Goal: Transaction & Acquisition: Book appointment/travel/reservation

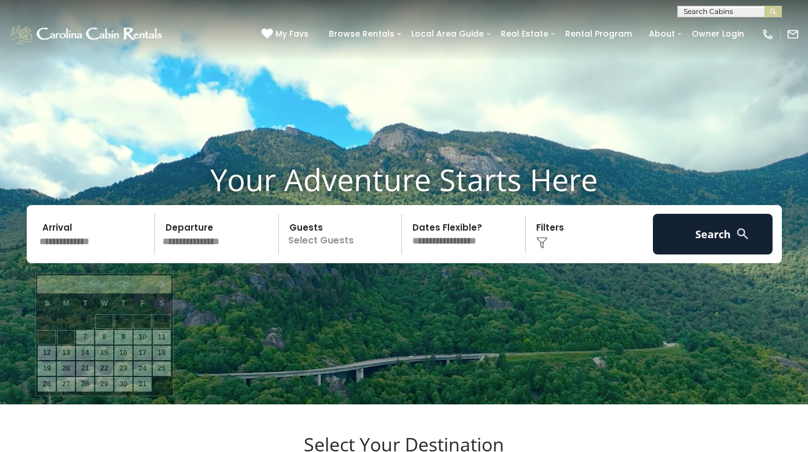
click at [94, 254] on input "text" at bounding box center [95, 234] width 120 height 41
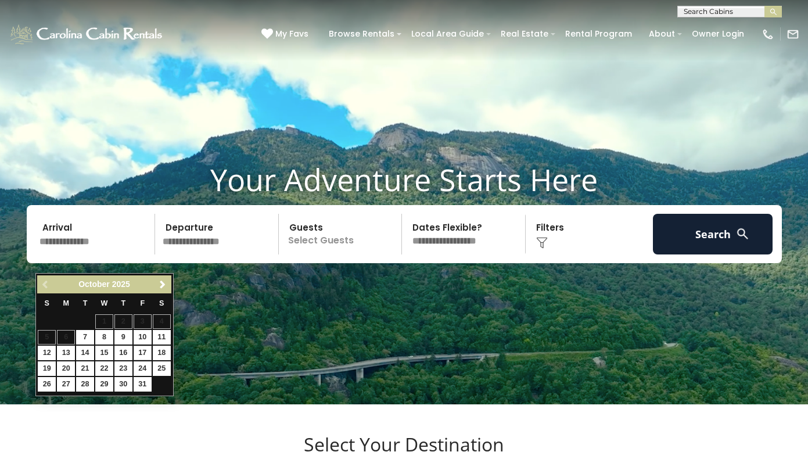
click at [146, 354] on link "17" at bounding box center [143, 352] width 18 height 15
type input "********"
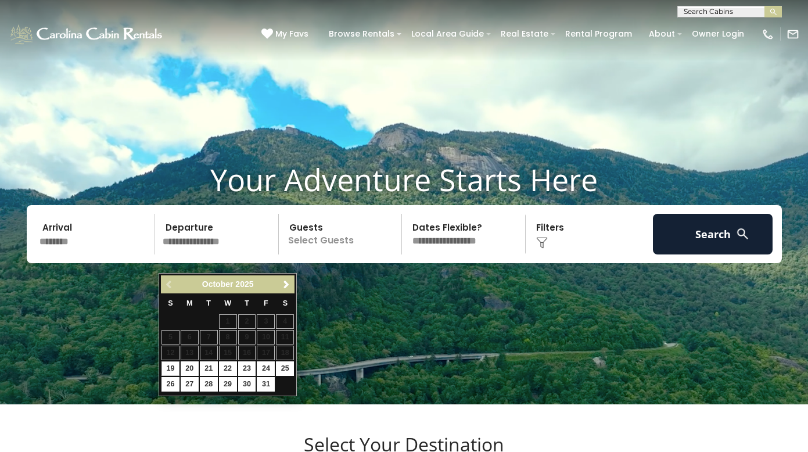
click at [174, 369] on link "19" at bounding box center [170, 368] width 18 height 15
type input "********"
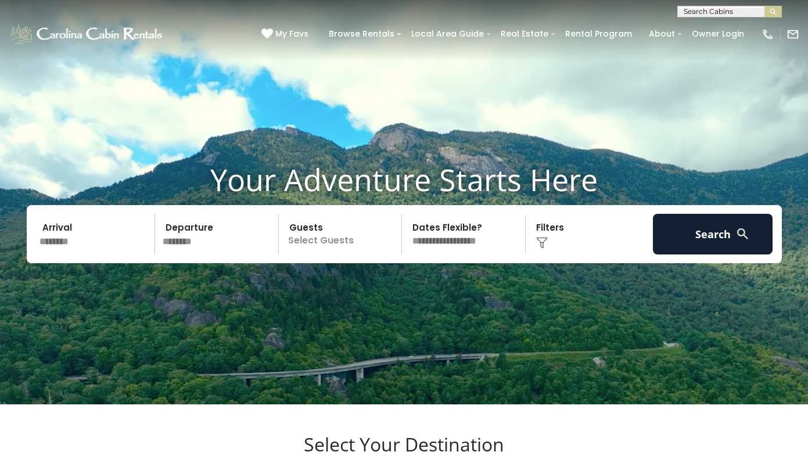
click at [337, 254] on p "Select Guests" at bounding box center [342, 234] width 120 height 41
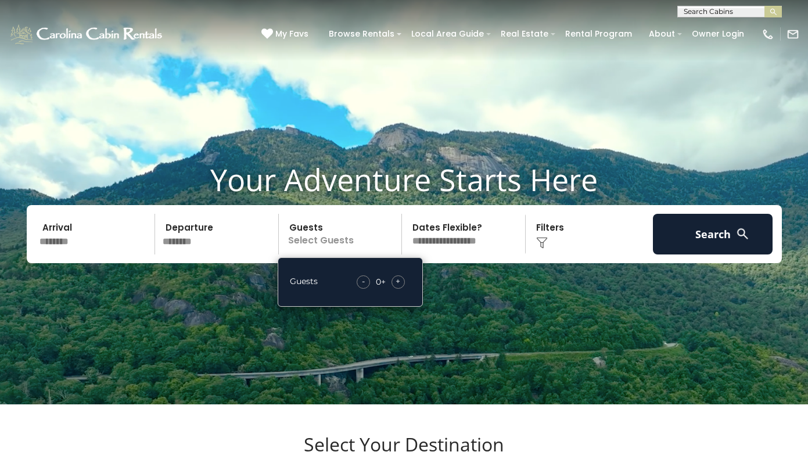
click at [397, 287] on span "+" at bounding box center [397, 281] width 5 height 12
click at [398, 287] on span "+" at bounding box center [397, 281] width 5 height 12
click at [445, 307] on video at bounding box center [404, 202] width 808 height 404
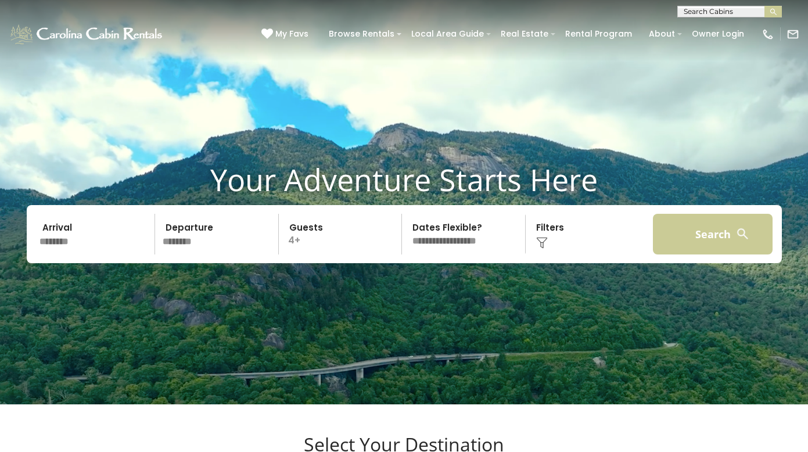
click at [717, 248] on button "Search" at bounding box center [713, 234] width 120 height 41
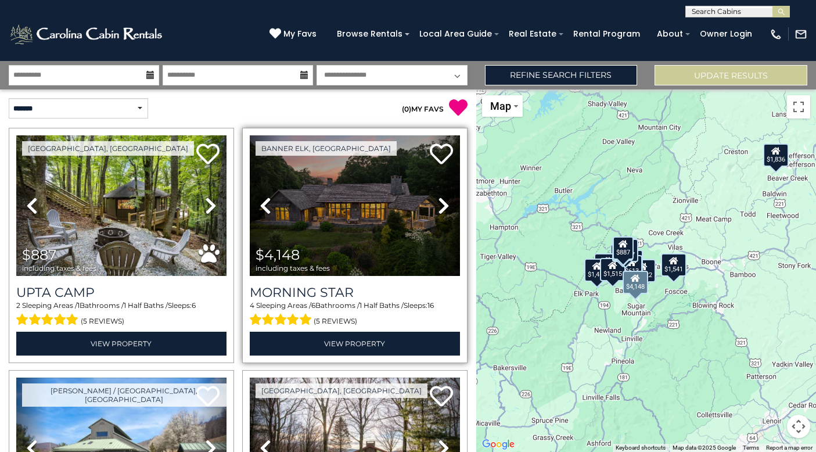
click at [438, 209] on icon at bounding box center [444, 205] width 12 height 19
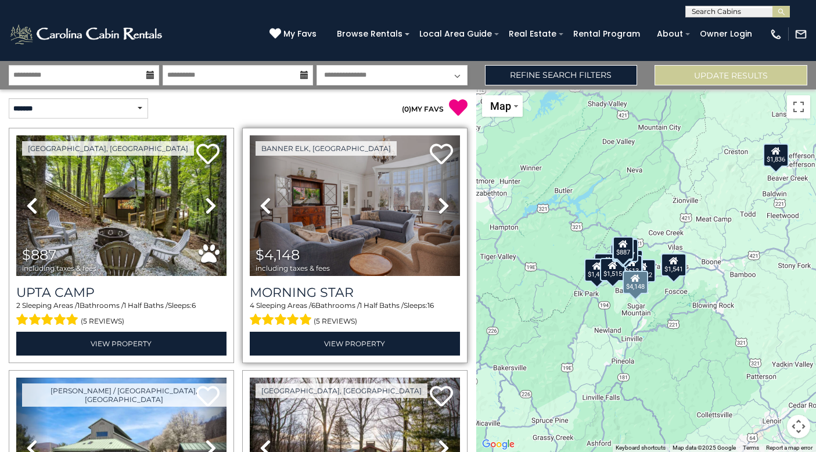
click at [438, 209] on icon at bounding box center [444, 205] width 12 height 19
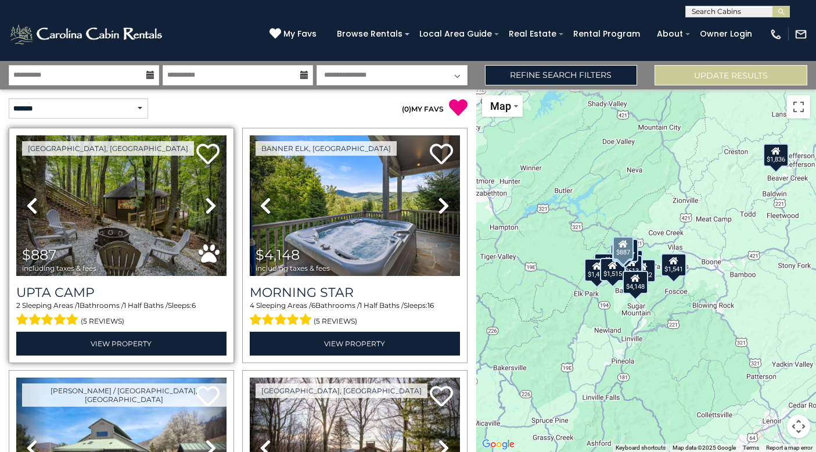
click at [209, 207] on icon at bounding box center [211, 205] width 12 height 19
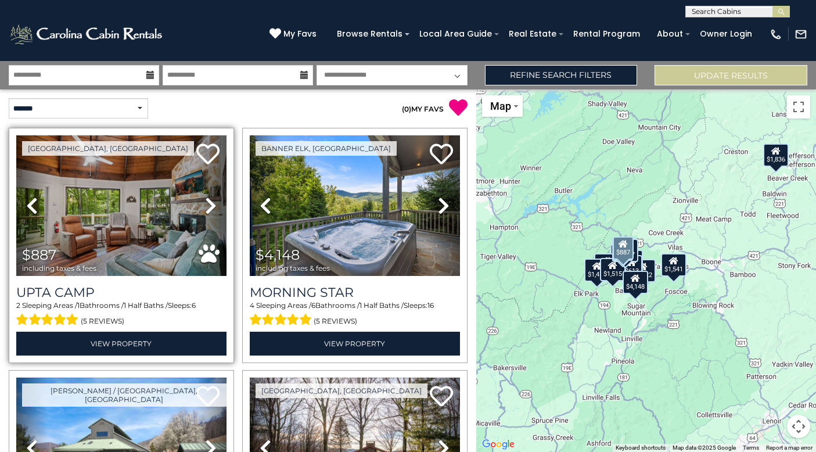
click at [209, 207] on icon at bounding box center [211, 205] width 12 height 19
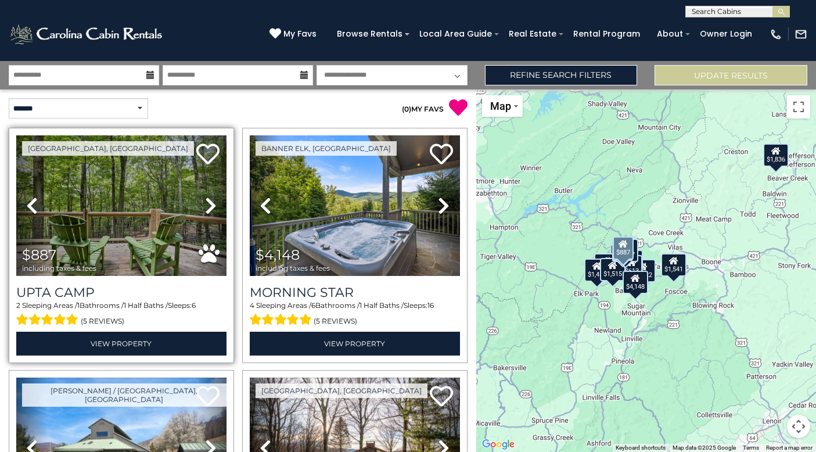
click at [209, 207] on icon at bounding box center [211, 205] width 12 height 19
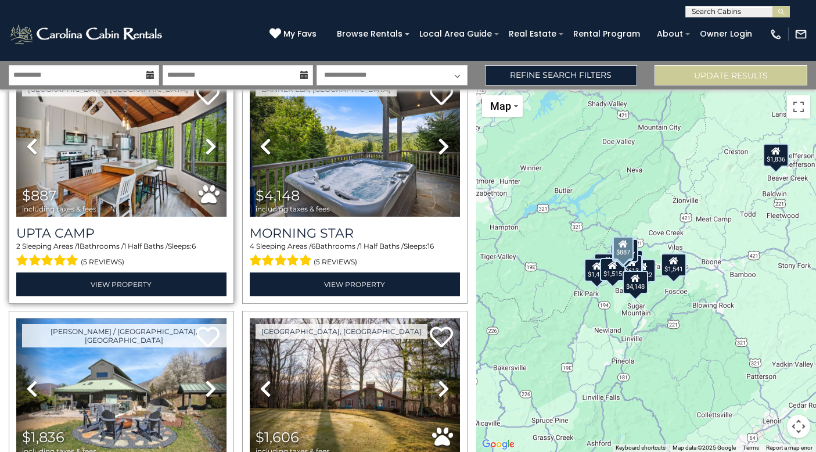
scroll to position [207, 0]
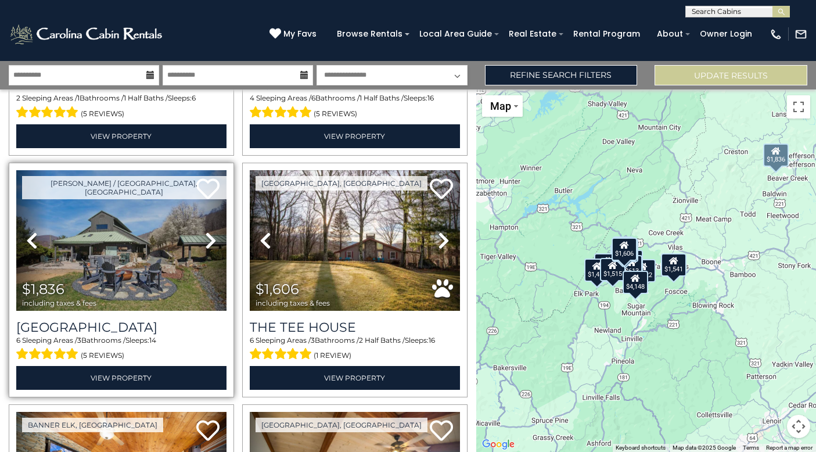
click at [210, 235] on icon at bounding box center [211, 240] width 12 height 19
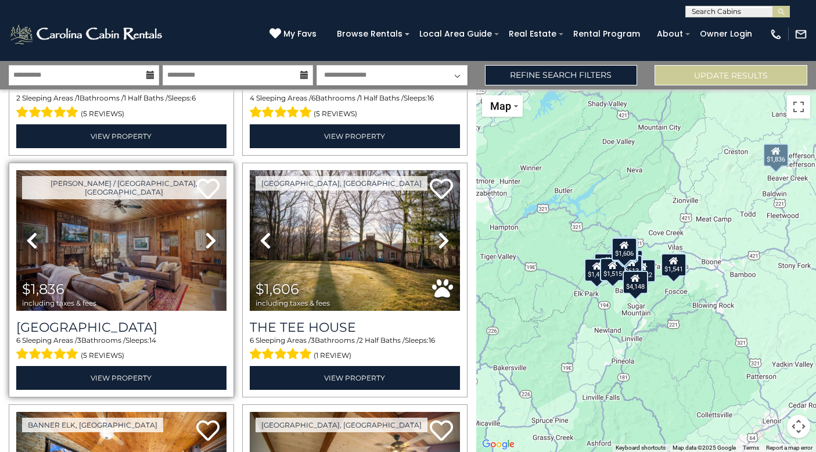
click at [210, 235] on icon at bounding box center [211, 240] width 12 height 19
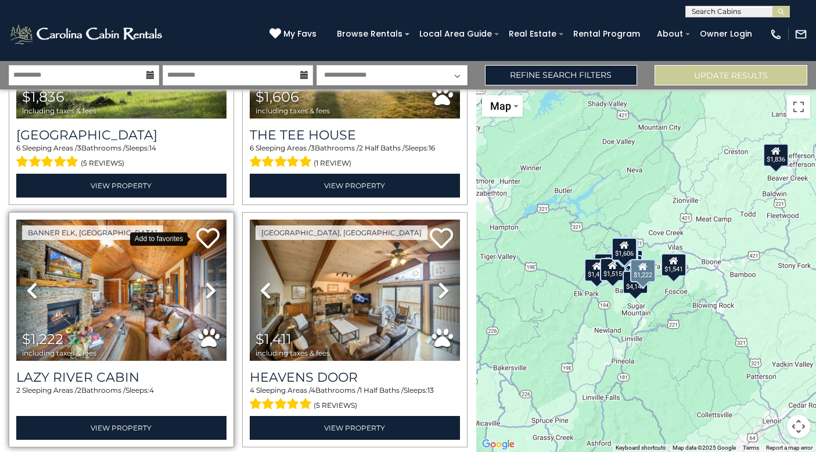
scroll to position [672, 0]
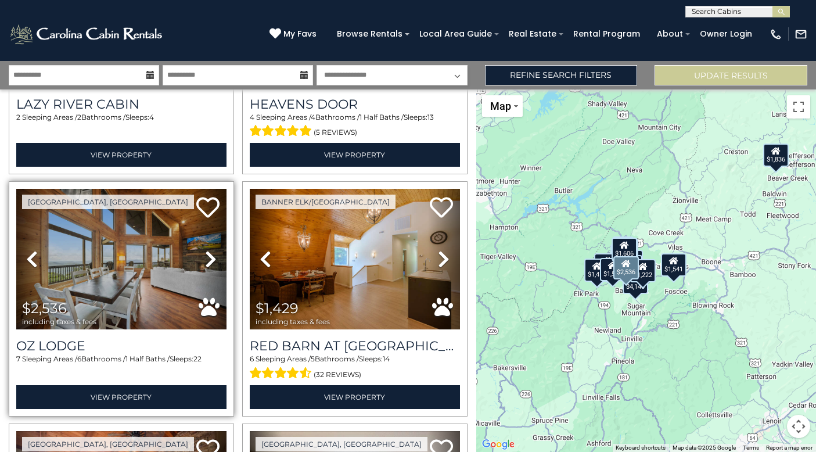
click at [210, 250] on icon at bounding box center [211, 259] width 12 height 19
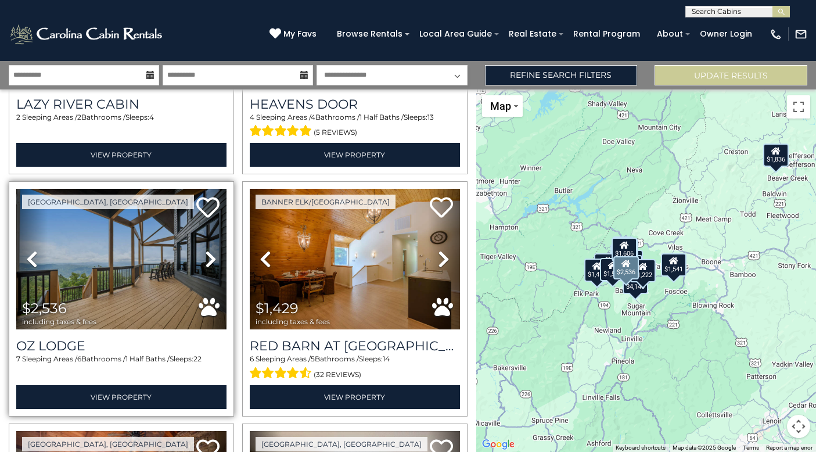
click at [209, 252] on icon at bounding box center [211, 259] width 12 height 19
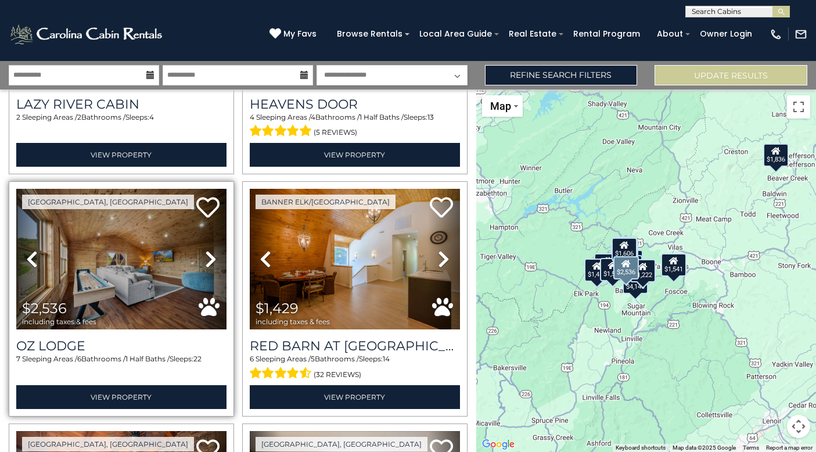
click at [209, 252] on icon at bounding box center [211, 259] width 12 height 19
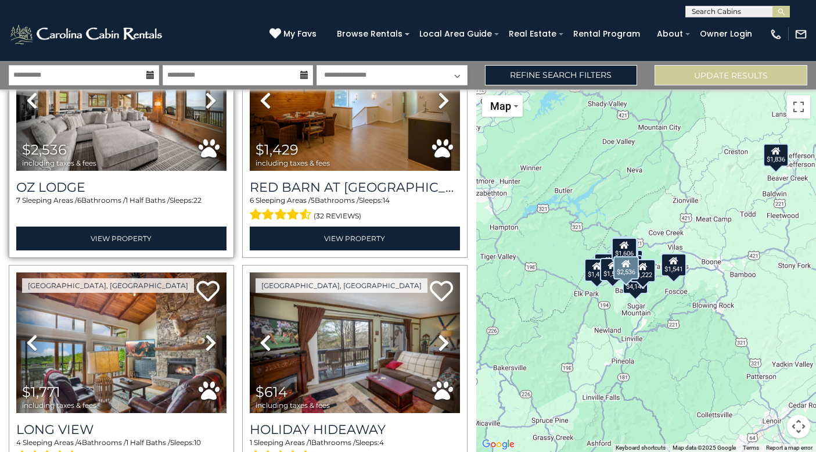
scroll to position [914, 0]
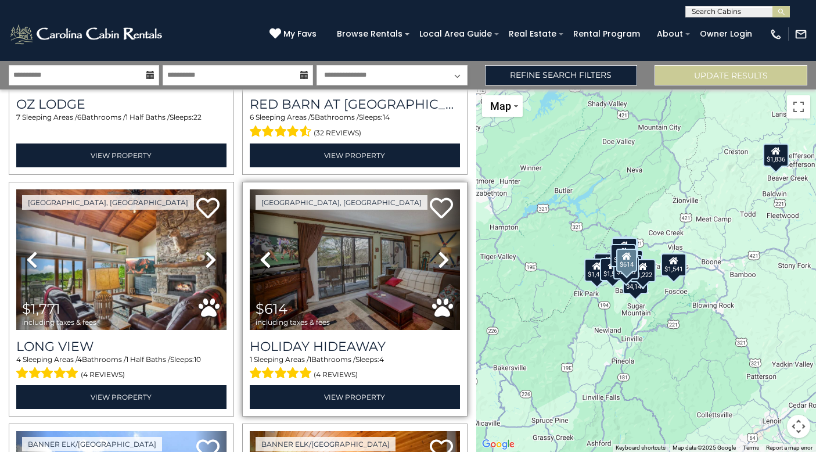
click at [438, 250] on icon at bounding box center [444, 259] width 12 height 19
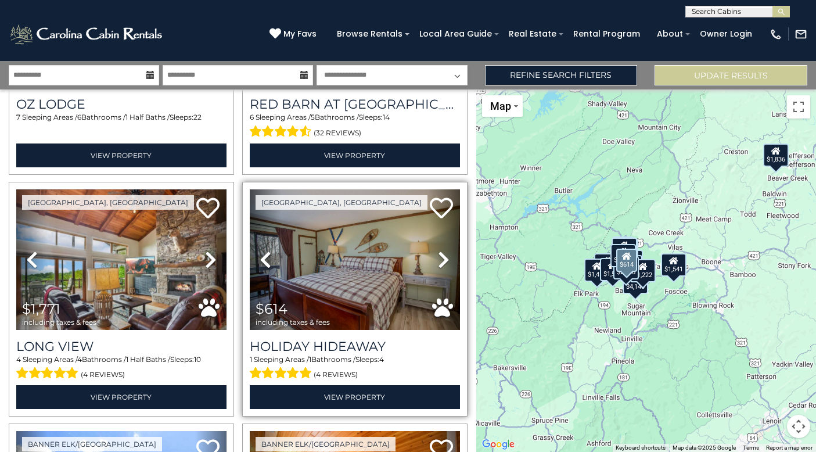
click at [438, 250] on icon at bounding box center [444, 259] width 12 height 19
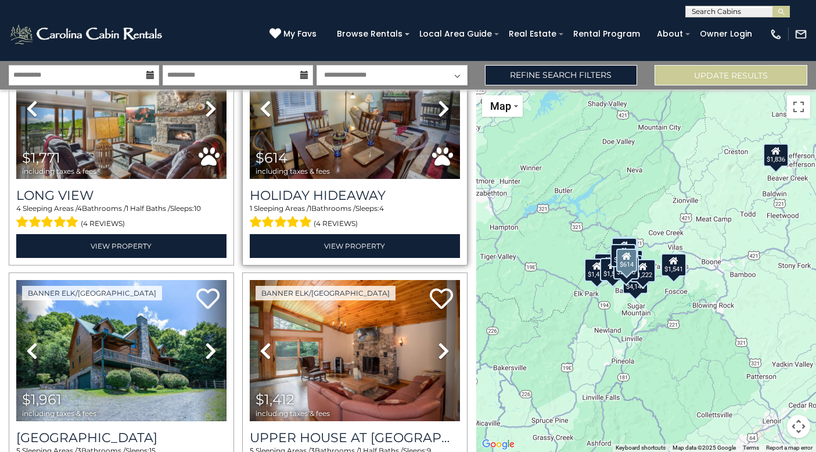
scroll to position [1141, 0]
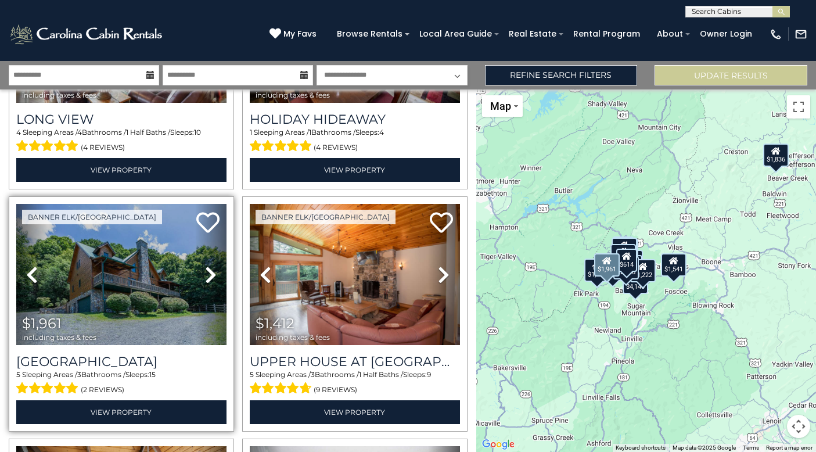
click at [211, 265] on icon at bounding box center [211, 274] width 12 height 19
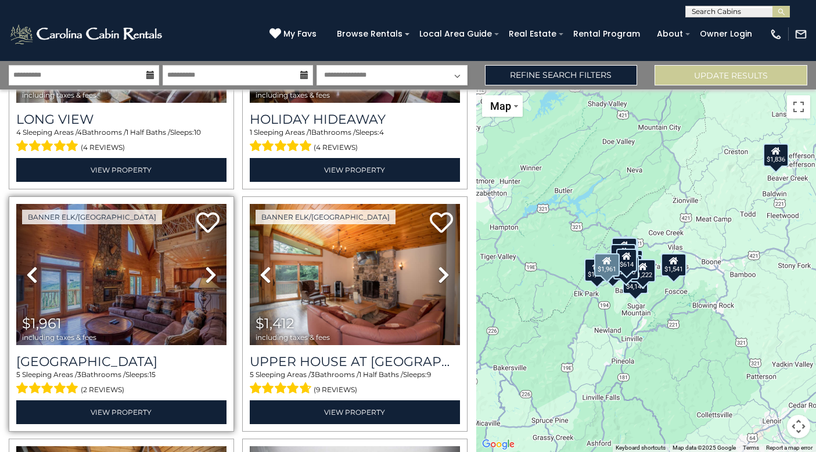
click at [211, 265] on icon at bounding box center [211, 274] width 12 height 19
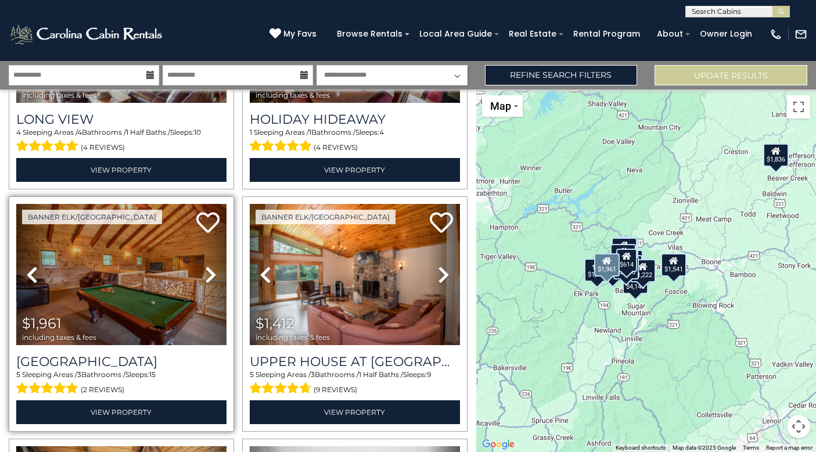
click at [211, 265] on icon at bounding box center [211, 274] width 12 height 19
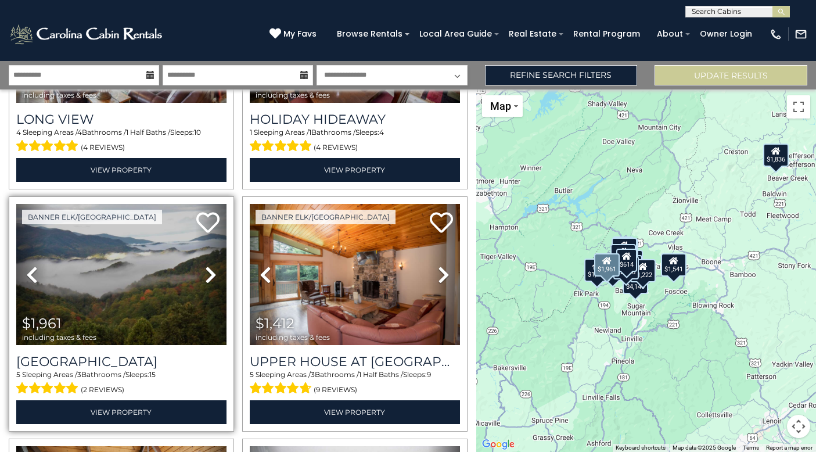
click at [211, 265] on icon at bounding box center [211, 274] width 12 height 19
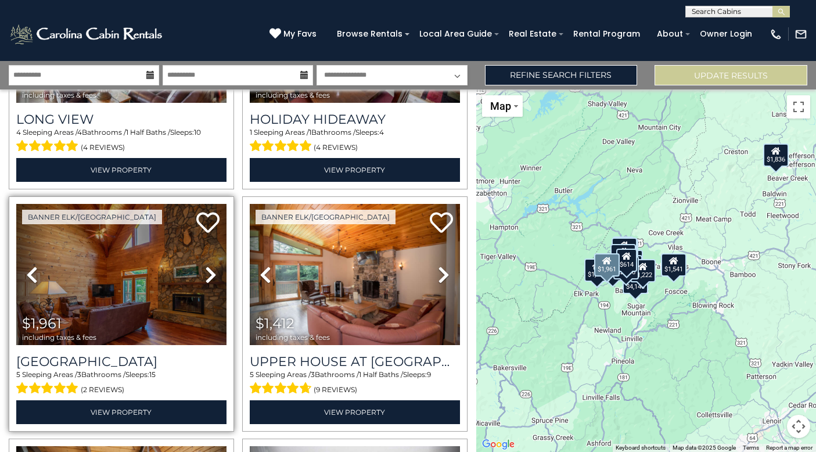
click at [211, 265] on icon at bounding box center [211, 274] width 12 height 19
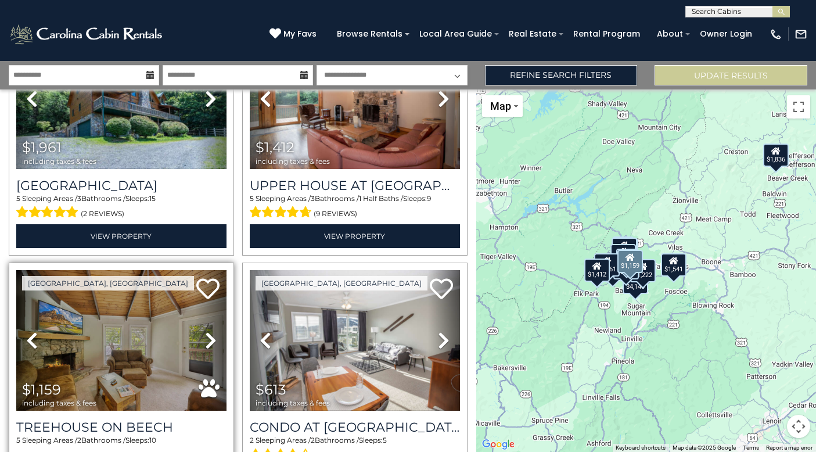
scroll to position [1604, 0]
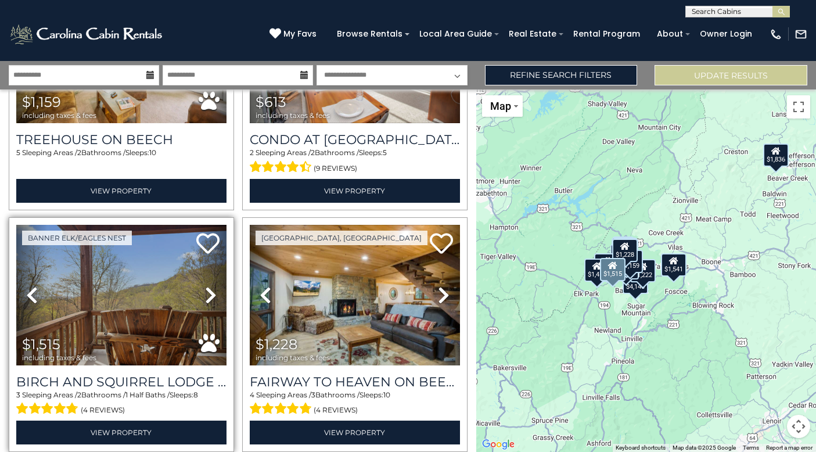
click at [213, 286] on icon at bounding box center [211, 295] width 12 height 19
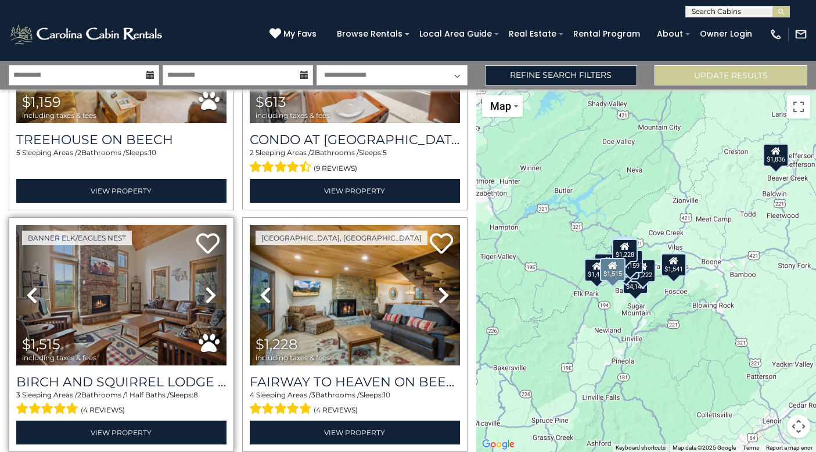
click at [213, 286] on icon at bounding box center [211, 295] width 12 height 19
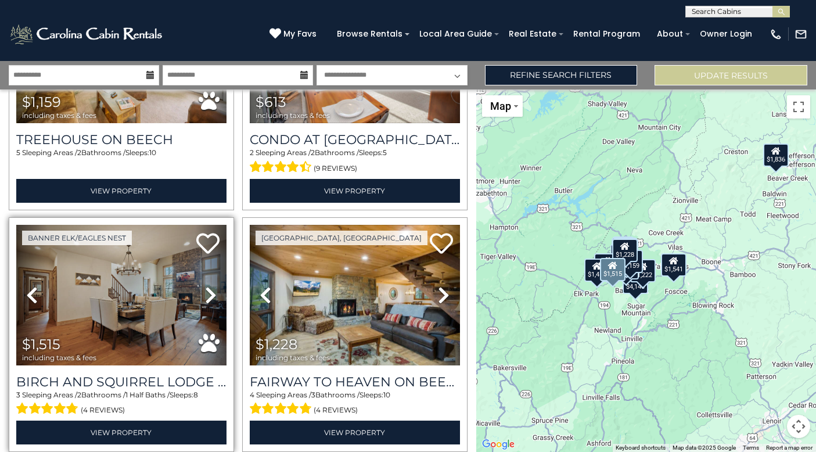
click at [213, 286] on icon at bounding box center [211, 295] width 12 height 19
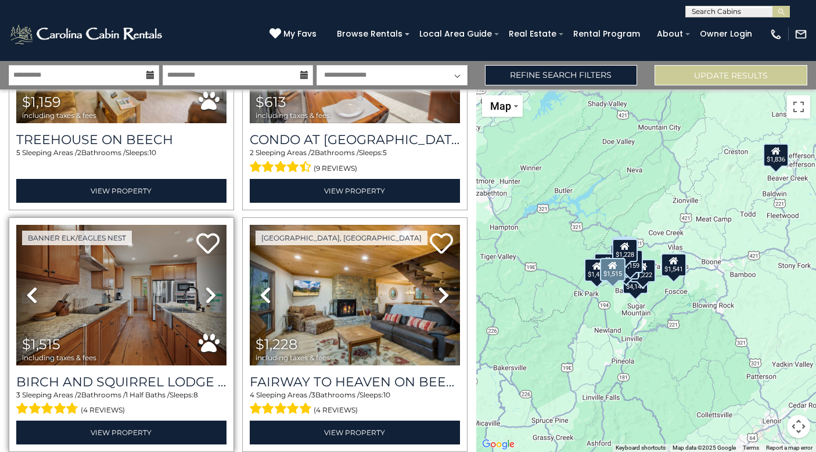
click at [213, 286] on icon at bounding box center [211, 295] width 12 height 19
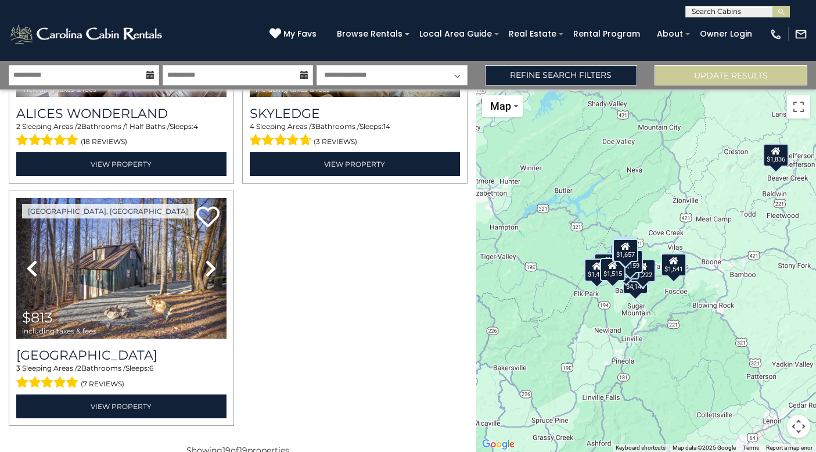
scroll to position [2082, 0]
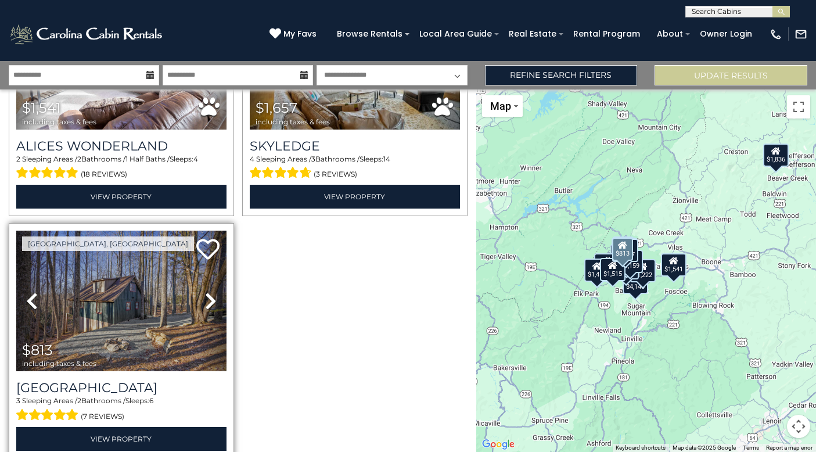
click at [207, 291] on icon at bounding box center [211, 300] width 12 height 19
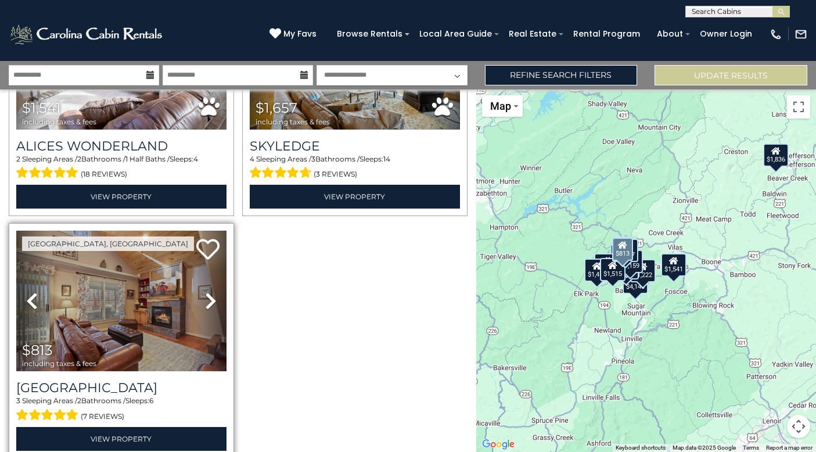
click at [208, 291] on icon at bounding box center [211, 300] width 12 height 19
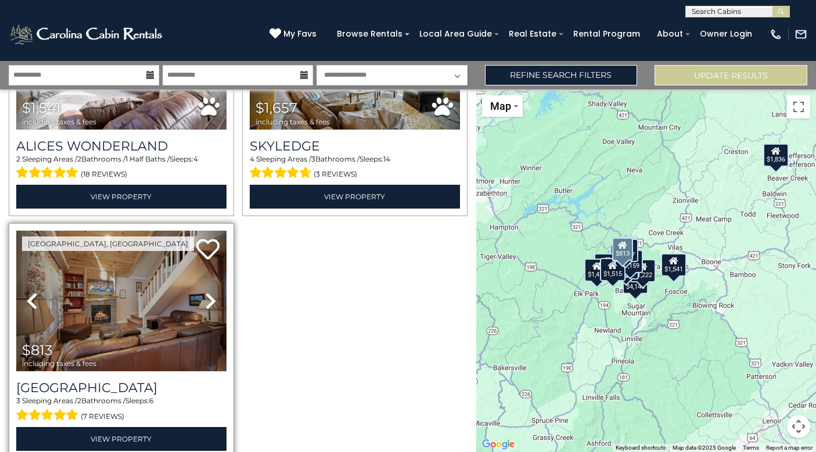
click at [208, 291] on icon at bounding box center [211, 300] width 12 height 19
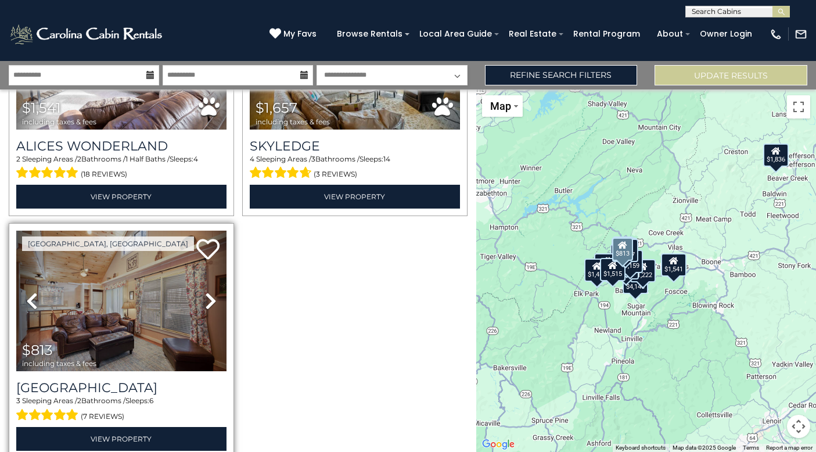
click at [208, 291] on icon at bounding box center [211, 300] width 12 height 19
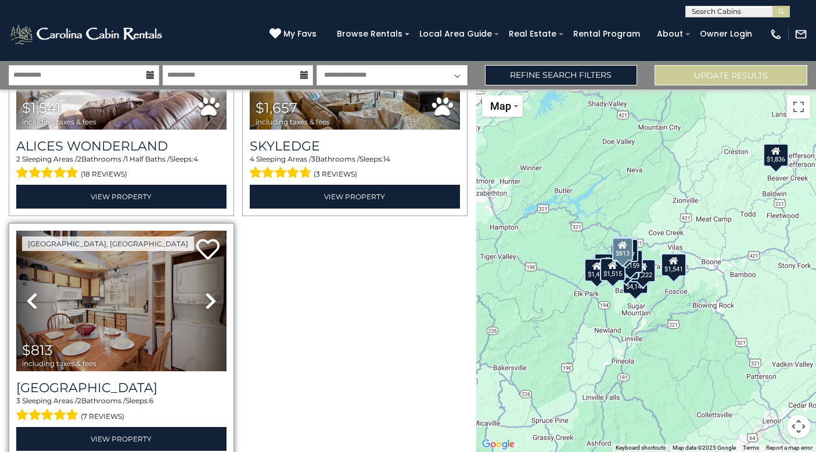
click at [208, 291] on icon at bounding box center [211, 300] width 12 height 19
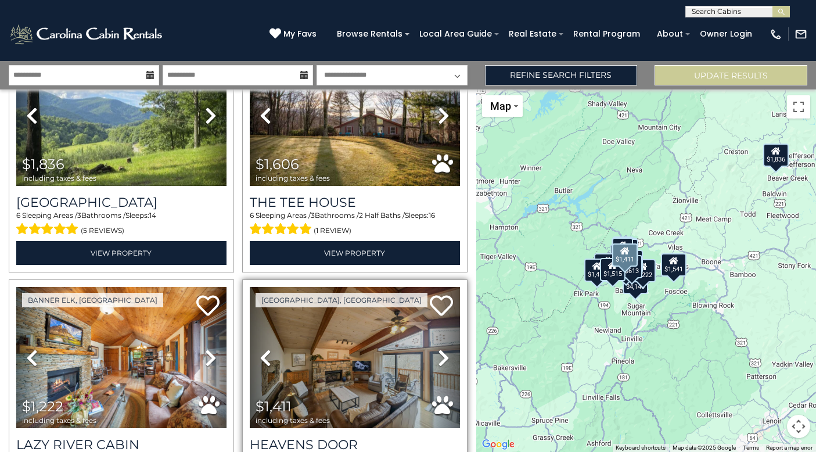
scroll to position [258, 0]
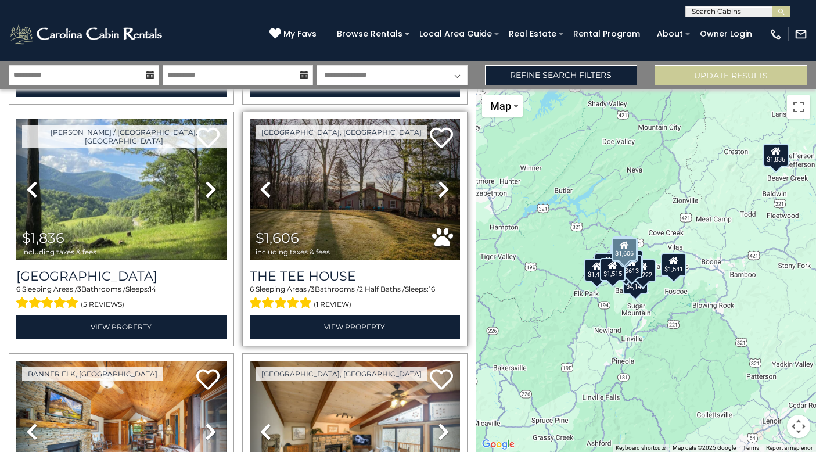
click at [441, 185] on icon at bounding box center [444, 189] width 12 height 19
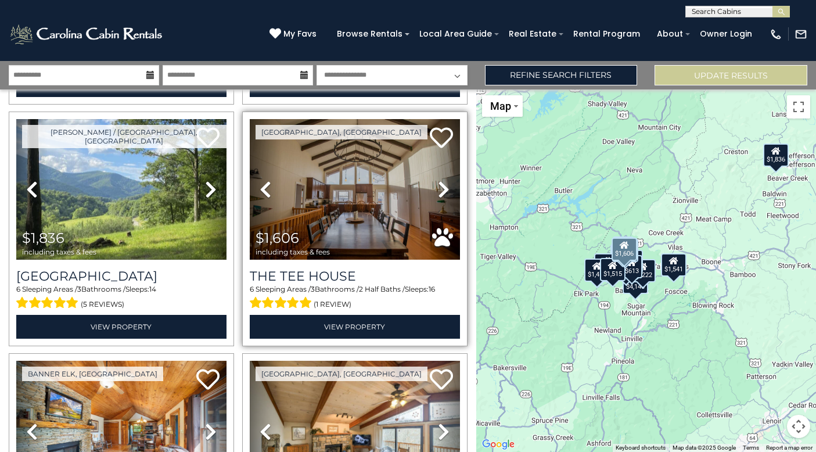
click at [441, 185] on icon at bounding box center [444, 189] width 12 height 19
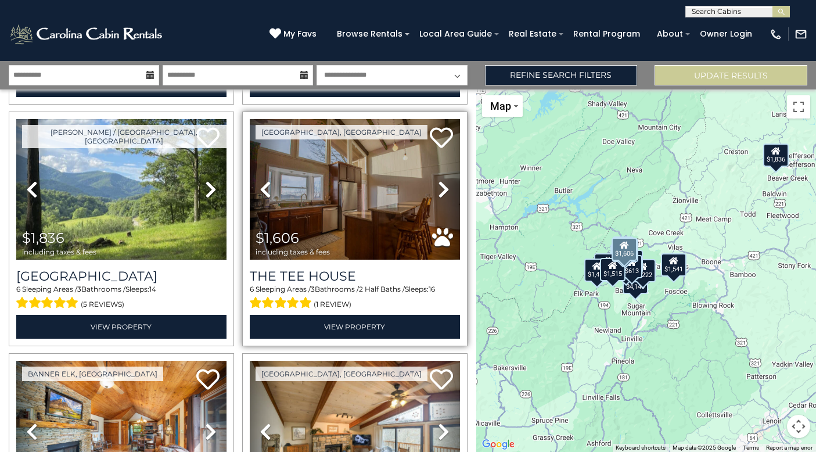
click at [441, 185] on icon at bounding box center [444, 189] width 12 height 19
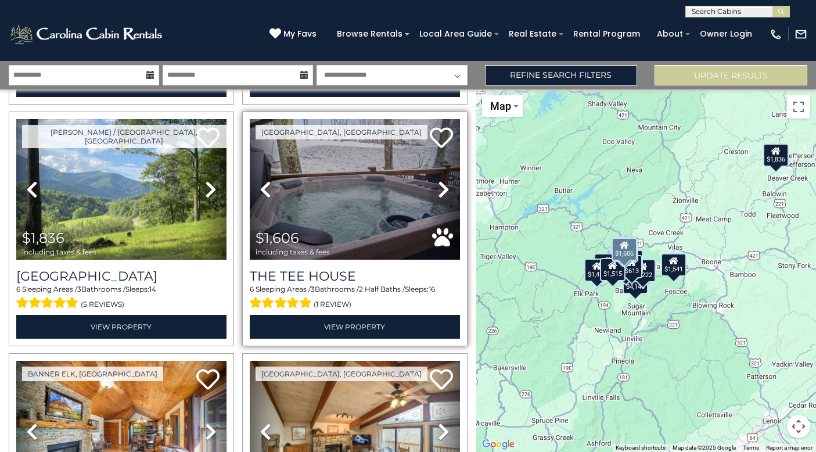
click at [441, 185] on icon at bounding box center [444, 189] width 12 height 19
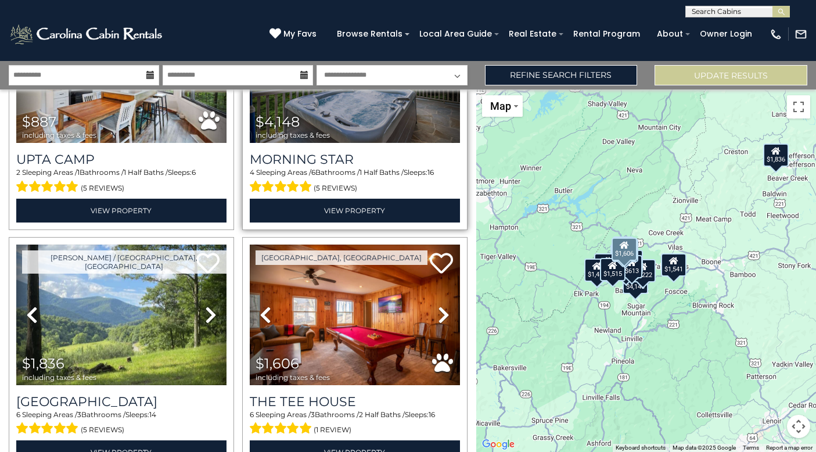
scroll to position [0, 0]
